Goal: Information Seeking & Learning: Learn about a topic

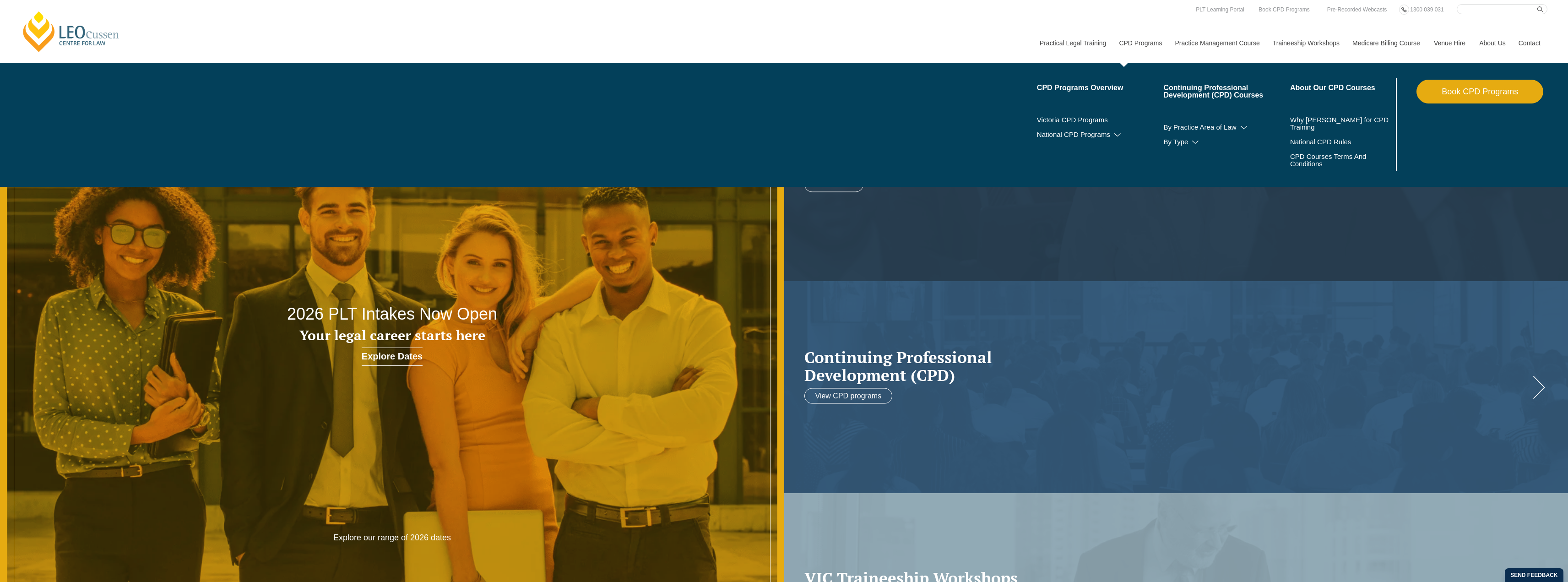
click at [1094, 126] on li "Victoria CPD Programs" at bounding box center [1100, 120] width 127 height 15
click at [1094, 121] on link "Victoria CPD Programs" at bounding box center [1100, 120] width 127 height 7
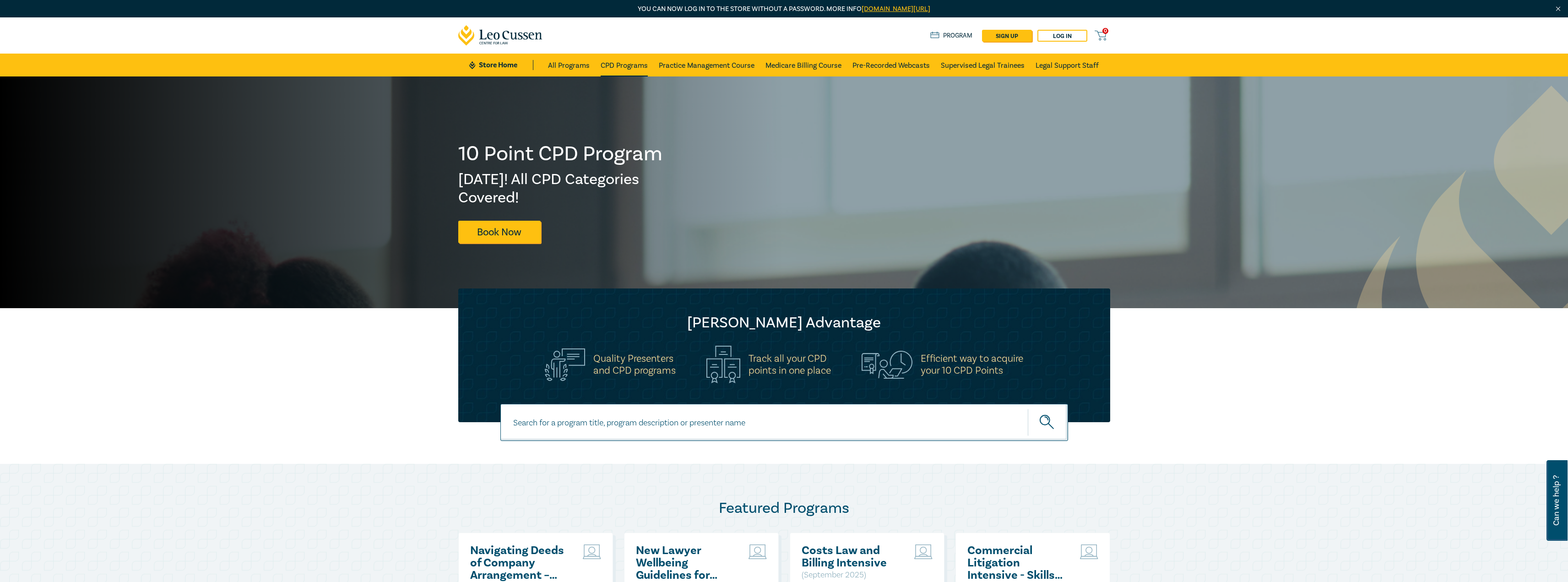
click at [630, 70] on link "CPD Programs" at bounding box center [624, 65] width 47 height 23
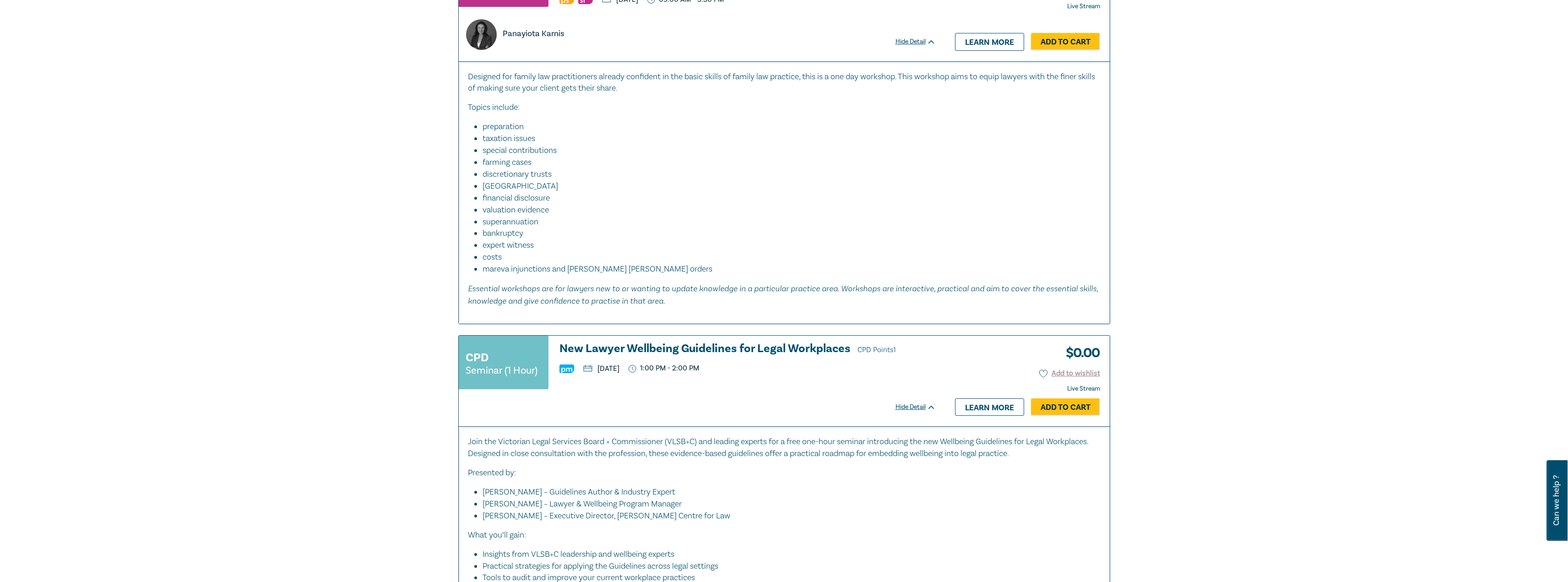
click at [658, 345] on h3 "New Lawyer Wellbeing Guidelines for Legal Workplaces CPD Points 1" at bounding box center [748, 349] width 376 height 13
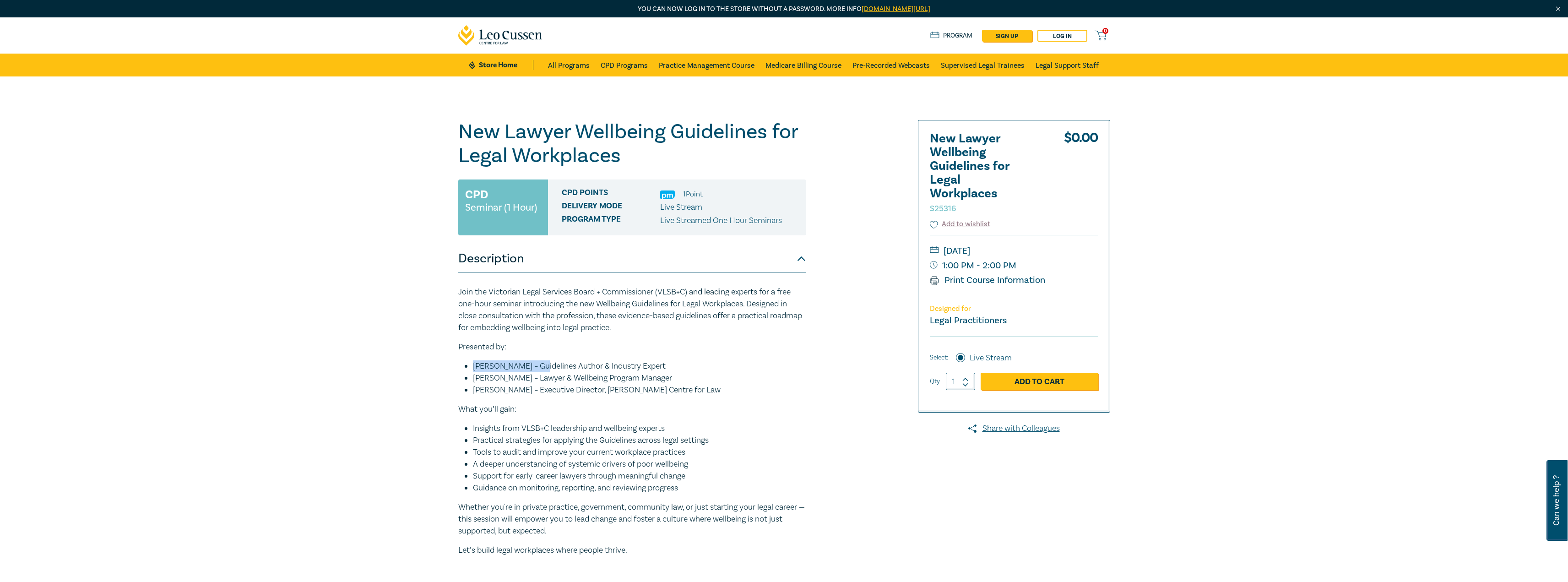
drag, startPoint x: 535, startPoint y: 365, endPoint x: 471, endPoint y: 366, distance: 64.0
click at [471, 366] on ul "[PERSON_NAME] – Guidelines Author & Industry Expert [PERSON_NAME] – Lawyer & We…" at bounding box center [632, 378] width 348 height 36
copy li "[PERSON_NAME]"
